Goal: Complete application form

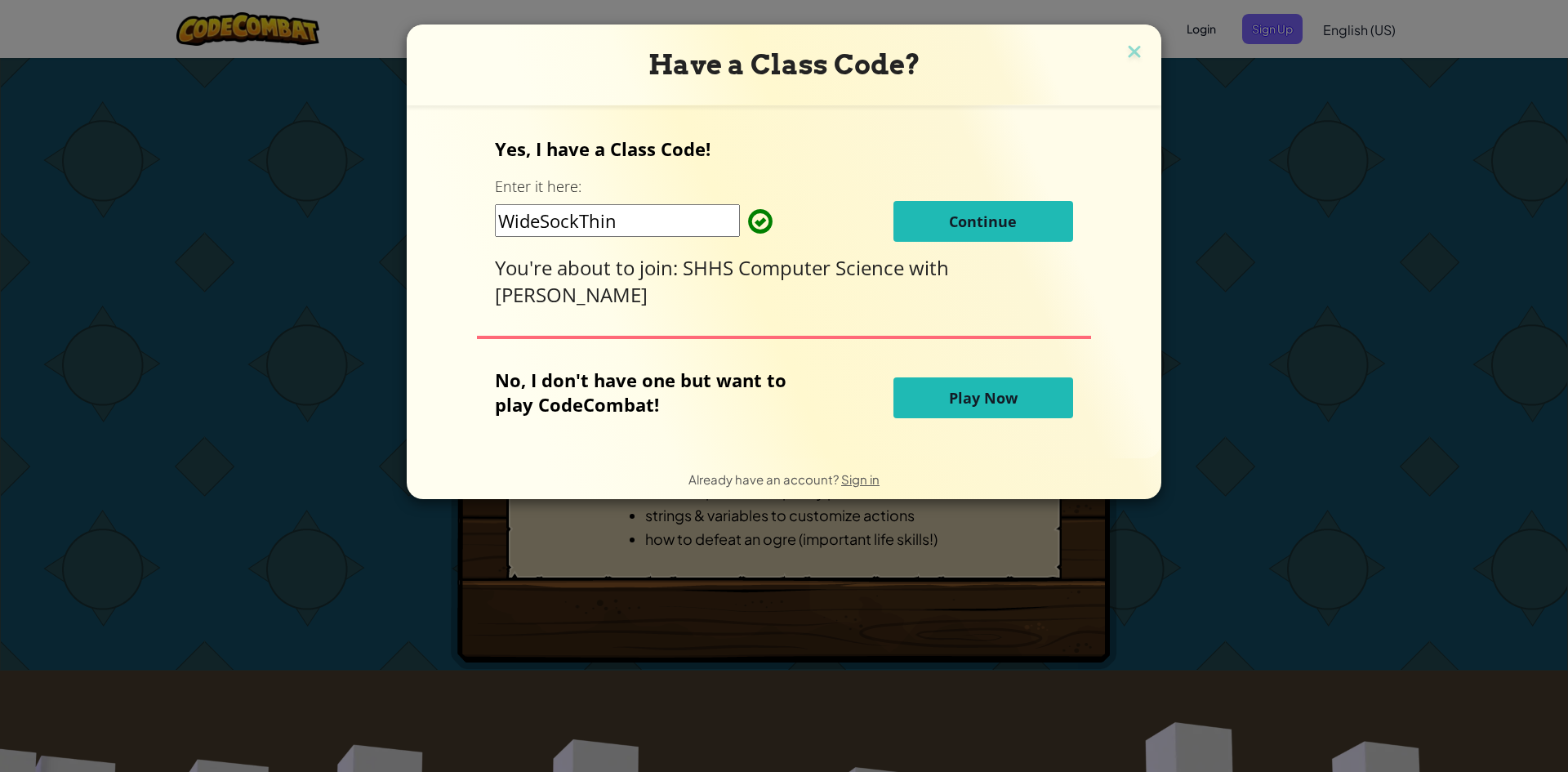
click at [625, 223] on input "WideSockThin" at bounding box center [617, 220] width 245 height 33
type input "W"
click at [901, 224] on button "Continue" at bounding box center [983, 222] width 179 height 41
